Goal: Task Accomplishment & Management: Complete application form

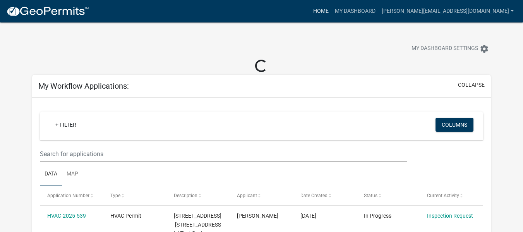
click at [331, 10] on link "Home" at bounding box center [321, 11] width 22 height 15
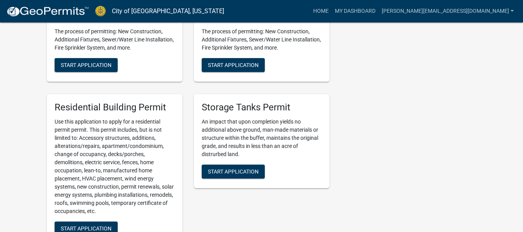
scroll to position [542, 0]
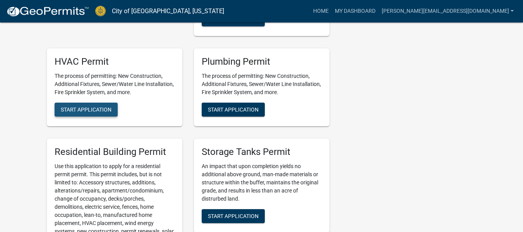
click at [58, 106] on button "Start Application" at bounding box center [86, 109] width 63 height 14
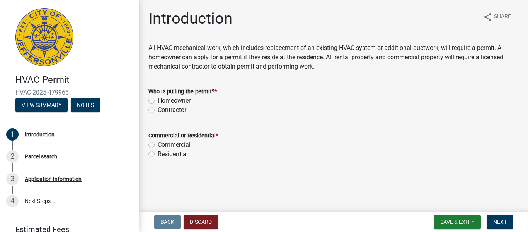
click at [158, 111] on label "Contractor" at bounding box center [172, 109] width 29 height 9
click at [158, 110] on input "Contractor" at bounding box center [160, 107] width 5 height 5
radio input "true"
click at [158, 152] on label "Residential" at bounding box center [173, 153] width 30 height 9
click at [158, 152] on input "Residential" at bounding box center [160, 151] width 5 height 5
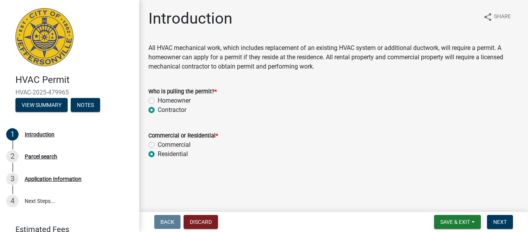
radio input "true"
click at [497, 221] on span "Next" at bounding box center [501, 222] width 14 height 6
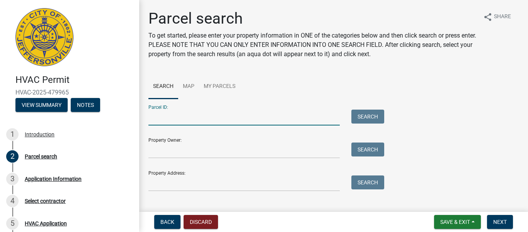
click at [284, 121] on input "Parcel ID:" at bounding box center [244, 117] width 191 height 16
click at [212, 181] on input "Property Address:" at bounding box center [244, 183] width 191 height 16
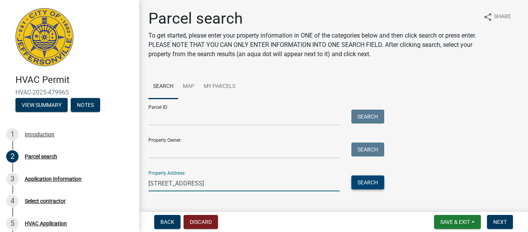
type input "[STREET_ADDRESS]"
click at [365, 178] on button "Search" at bounding box center [368, 182] width 33 height 14
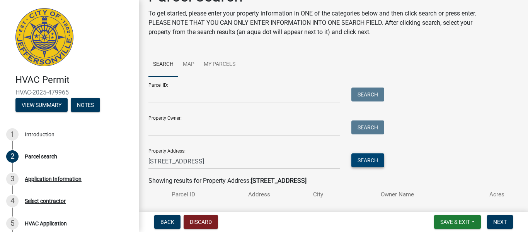
scroll to position [66, 0]
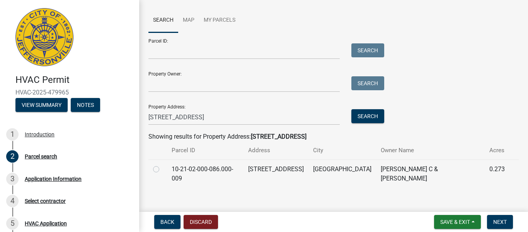
click at [162, 164] on label at bounding box center [162, 164] width 0 height 0
click at [162, 169] on input "radio" at bounding box center [164, 166] width 5 height 5
radio input "true"
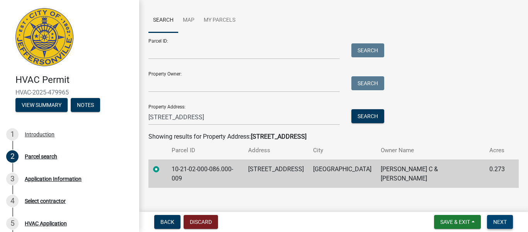
click at [497, 220] on span "Next" at bounding box center [501, 222] width 14 height 6
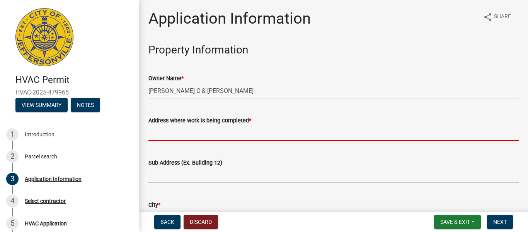
click at [249, 132] on input "Address where work is being completed *" at bounding box center [334, 133] width 371 height 16
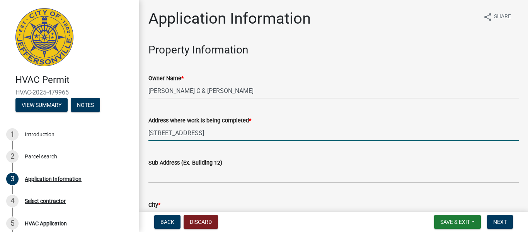
type input "[STREET_ADDRESS]"
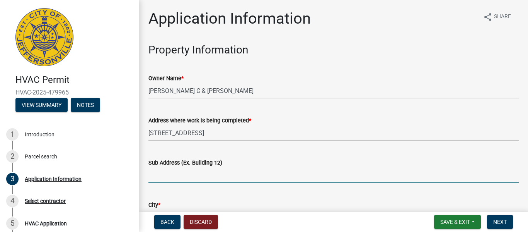
scroll to position [113, 0]
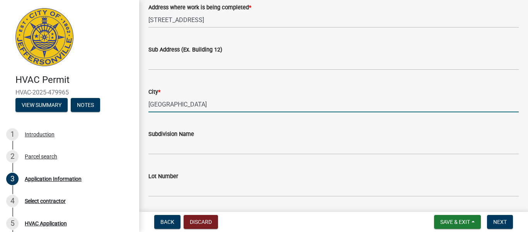
type input "L"
type input "[GEOGRAPHIC_DATA]"
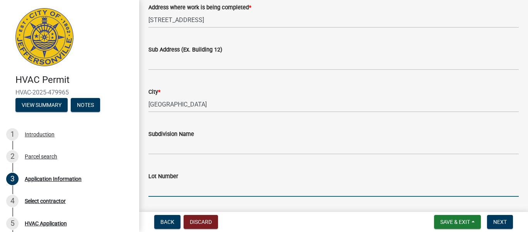
scroll to position [239, 0]
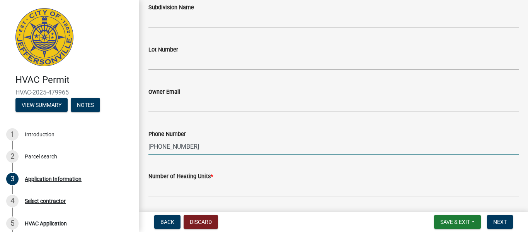
type input "[PHONE_NUMBER]"
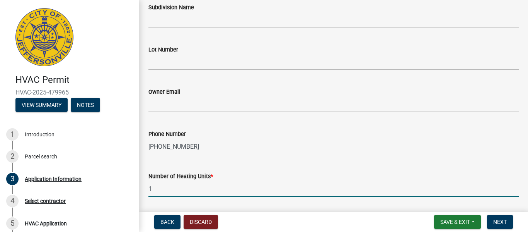
type input "1"
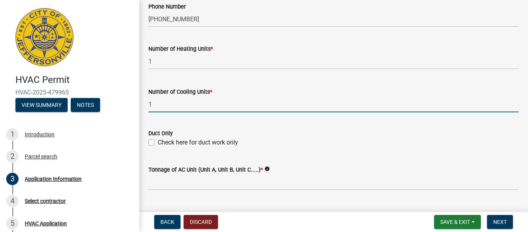
type input "1"
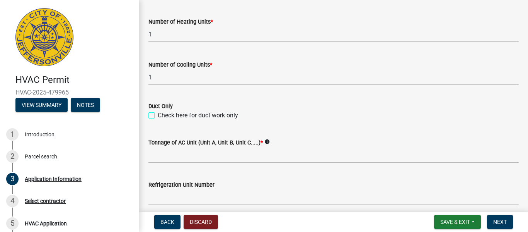
scroll to position [405, 0]
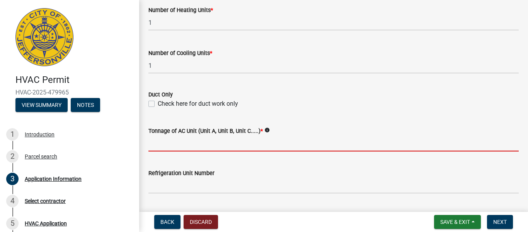
click at [204, 147] on input "Tonnage of AC Unit (Unit A, Unit B, Unit C.....) *" at bounding box center [334, 143] width 371 height 16
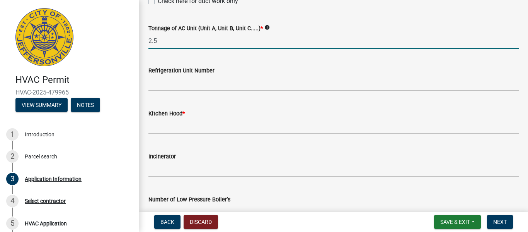
scroll to position [521, 0]
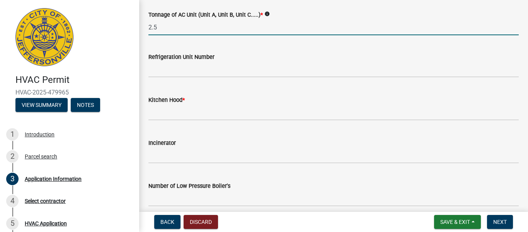
type input "2.5"
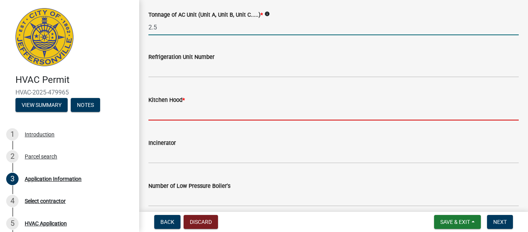
click at [211, 114] on input "text" at bounding box center [334, 112] width 371 height 16
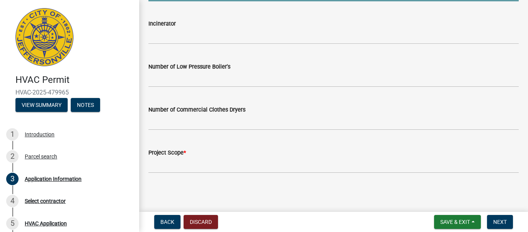
scroll to position [641, 0]
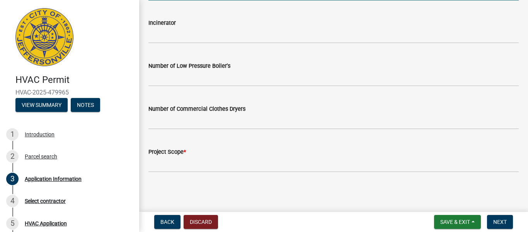
type input "0"
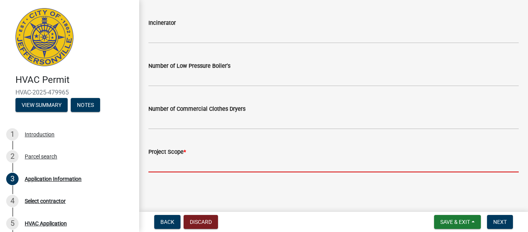
click at [225, 163] on input "Project Scope *" at bounding box center [334, 164] width 371 height 16
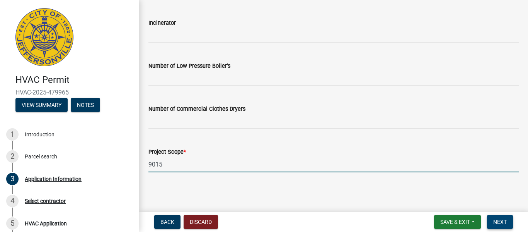
type input "9015"
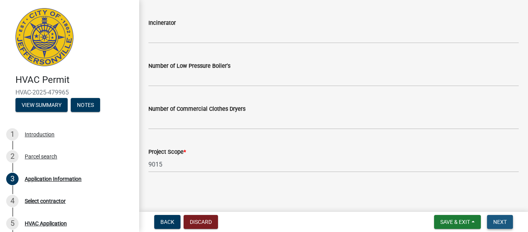
click at [507, 220] on span "Next" at bounding box center [501, 222] width 14 height 6
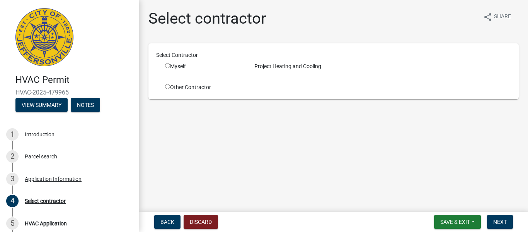
click at [166, 63] on input "radio" at bounding box center [167, 65] width 5 height 5
radio input "true"
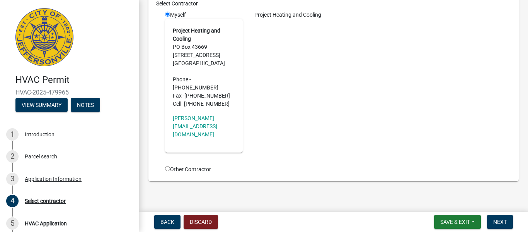
scroll to position [52, 0]
click at [508, 223] on button "Next" at bounding box center [500, 222] width 26 height 14
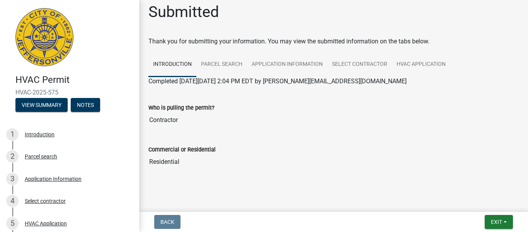
scroll to position [13, 0]
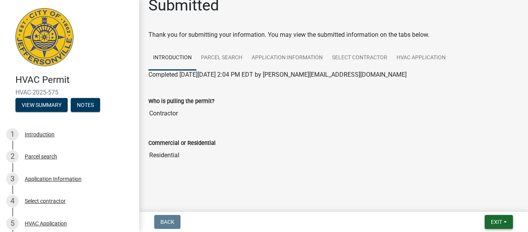
click at [488, 220] on button "Exit" at bounding box center [499, 222] width 28 height 14
click at [471, 200] on button "Save & Exit" at bounding box center [482, 201] width 62 height 19
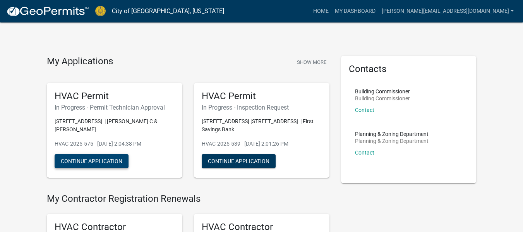
click at [78, 166] on button "Continue Application" at bounding box center [92, 161] width 74 height 14
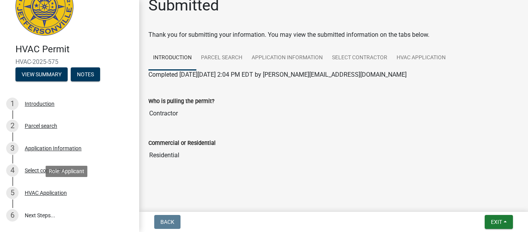
scroll to position [79, 0]
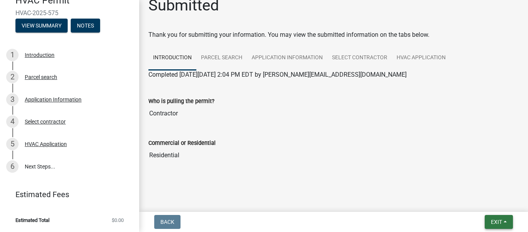
click at [489, 224] on button "Exit" at bounding box center [499, 222] width 28 height 14
click at [480, 199] on button "Save & Exit" at bounding box center [482, 201] width 62 height 19
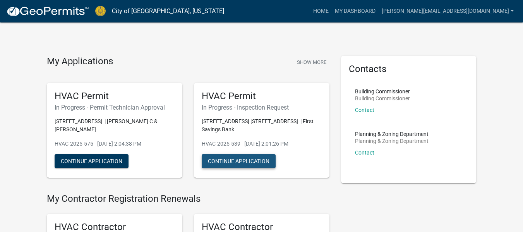
click at [260, 158] on button "Continue Application" at bounding box center [239, 161] width 74 height 14
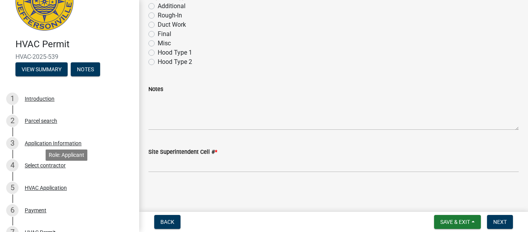
scroll to position [164, 0]
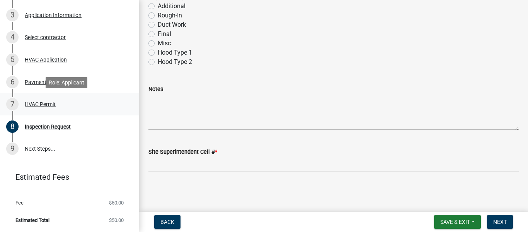
click at [44, 102] on div "HVAC Permit" at bounding box center [40, 103] width 31 height 5
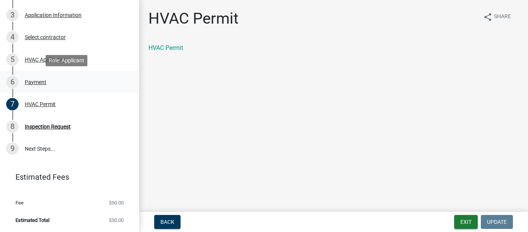
click at [39, 85] on div "Payment" at bounding box center [36, 81] width 22 height 5
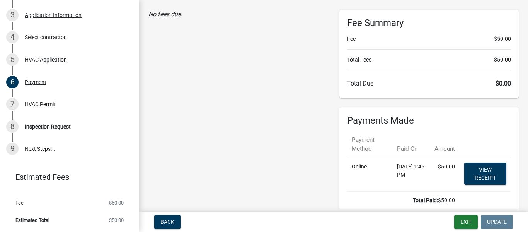
scroll to position [79, 0]
